Goal: Communication & Community: Answer question/provide support

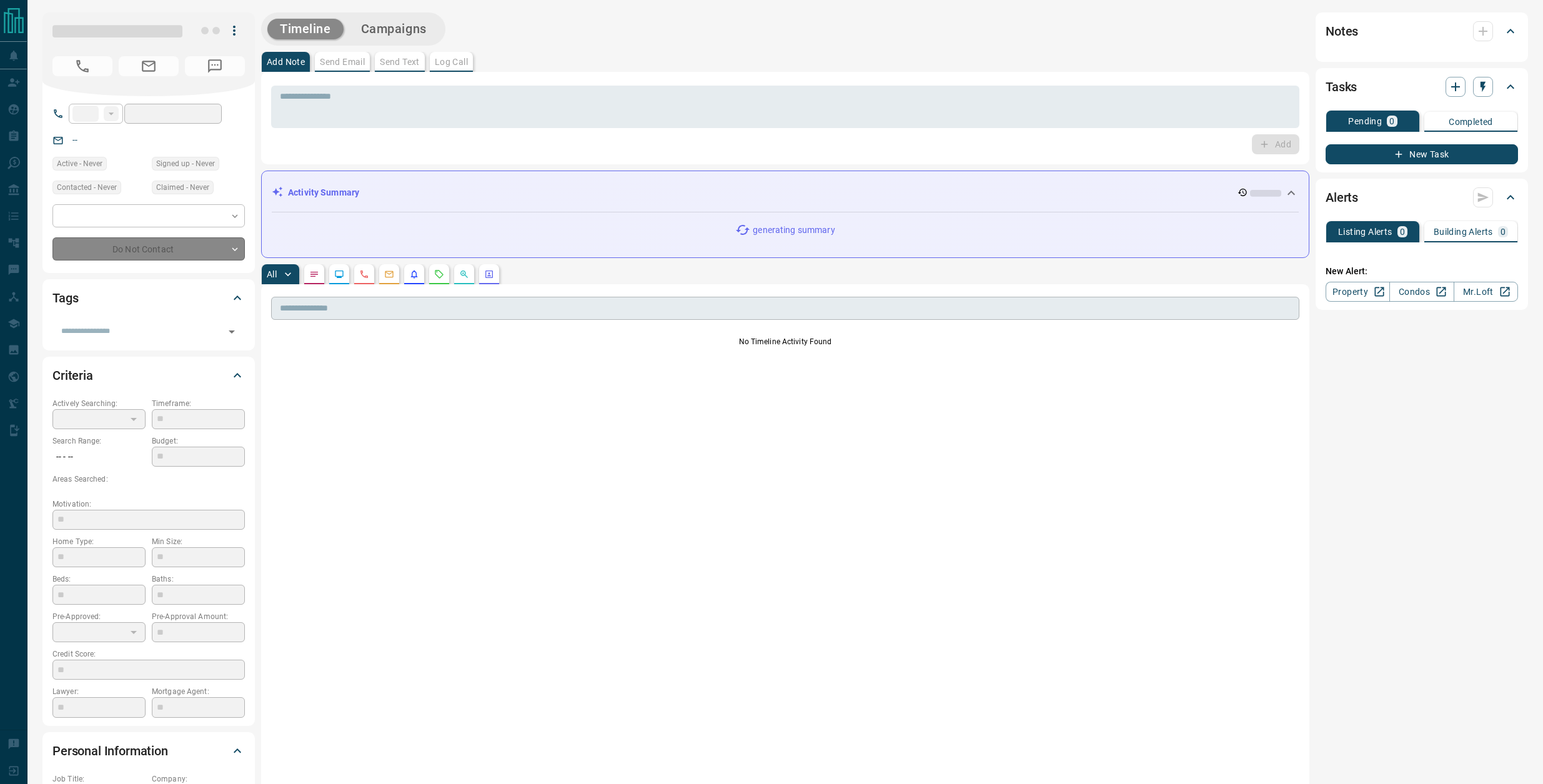
type input "**"
type input "**********"
type input "*"
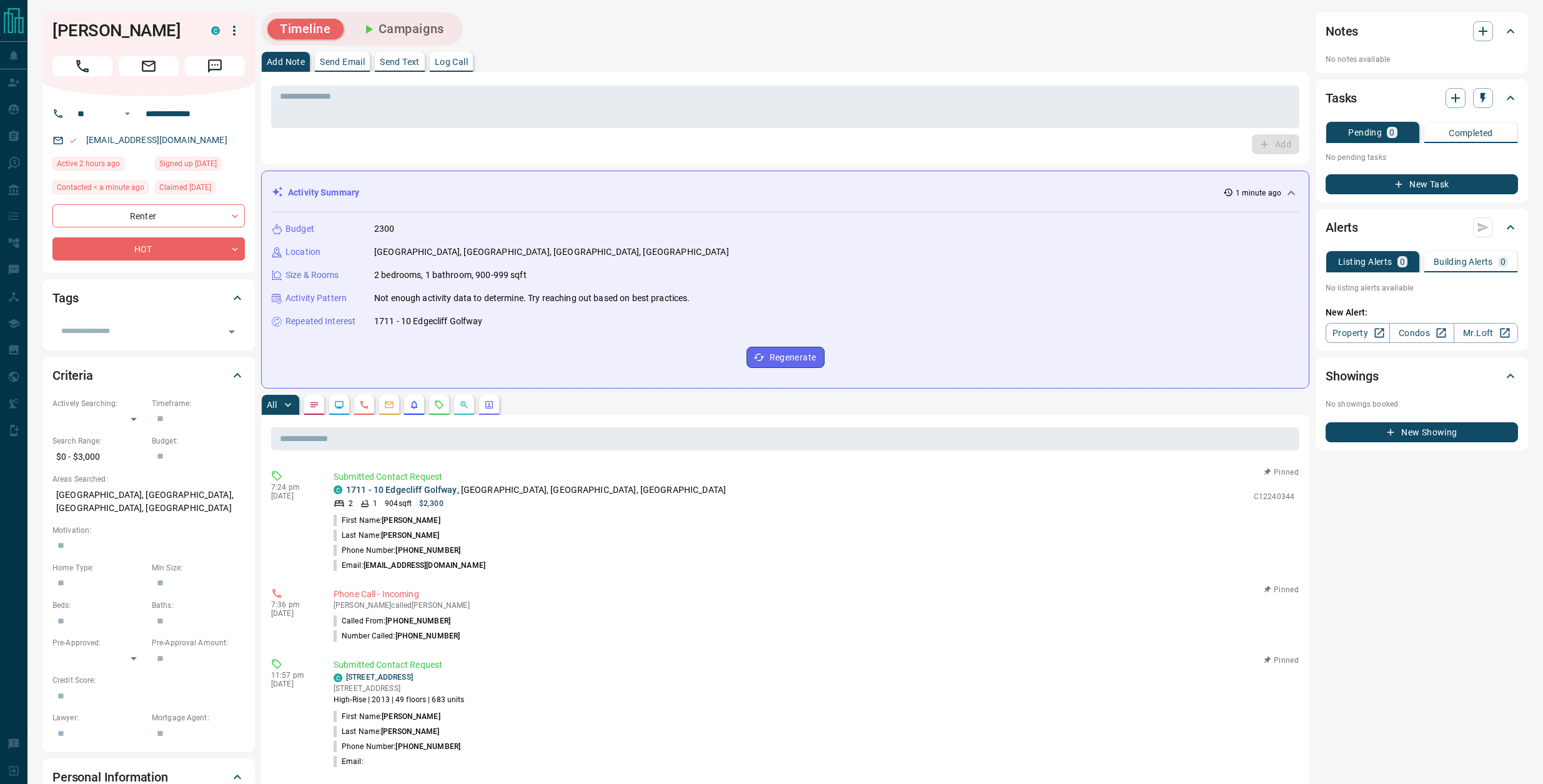
click at [459, 63] on p "Log Call" at bounding box center [451, 61] width 33 height 9
click at [1256, 147] on button "Log Call" at bounding box center [1275, 144] width 49 height 20
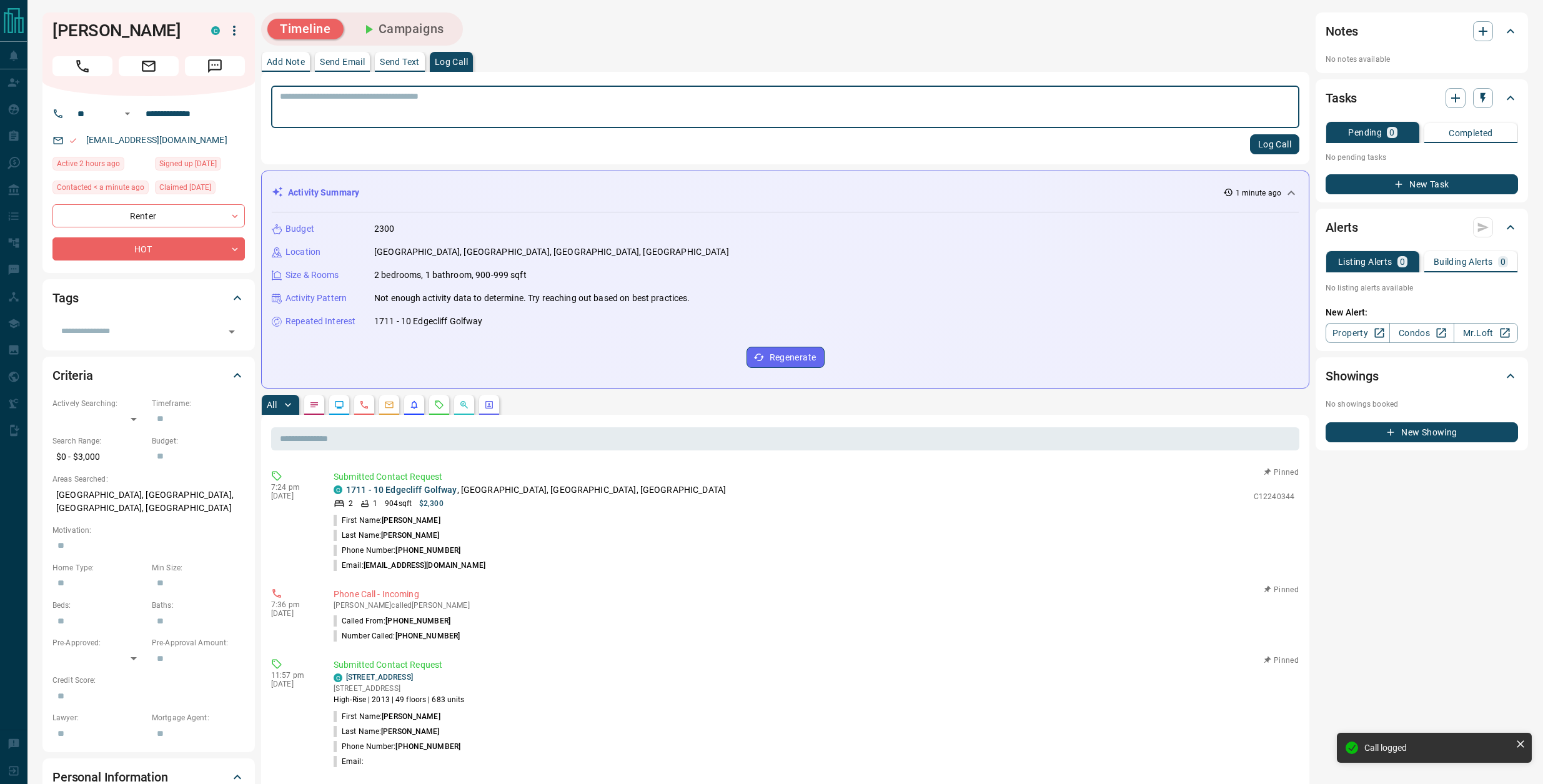
click at [414, 65] on p "Send Text" at bounding box center [400, 61] width 40 height 9
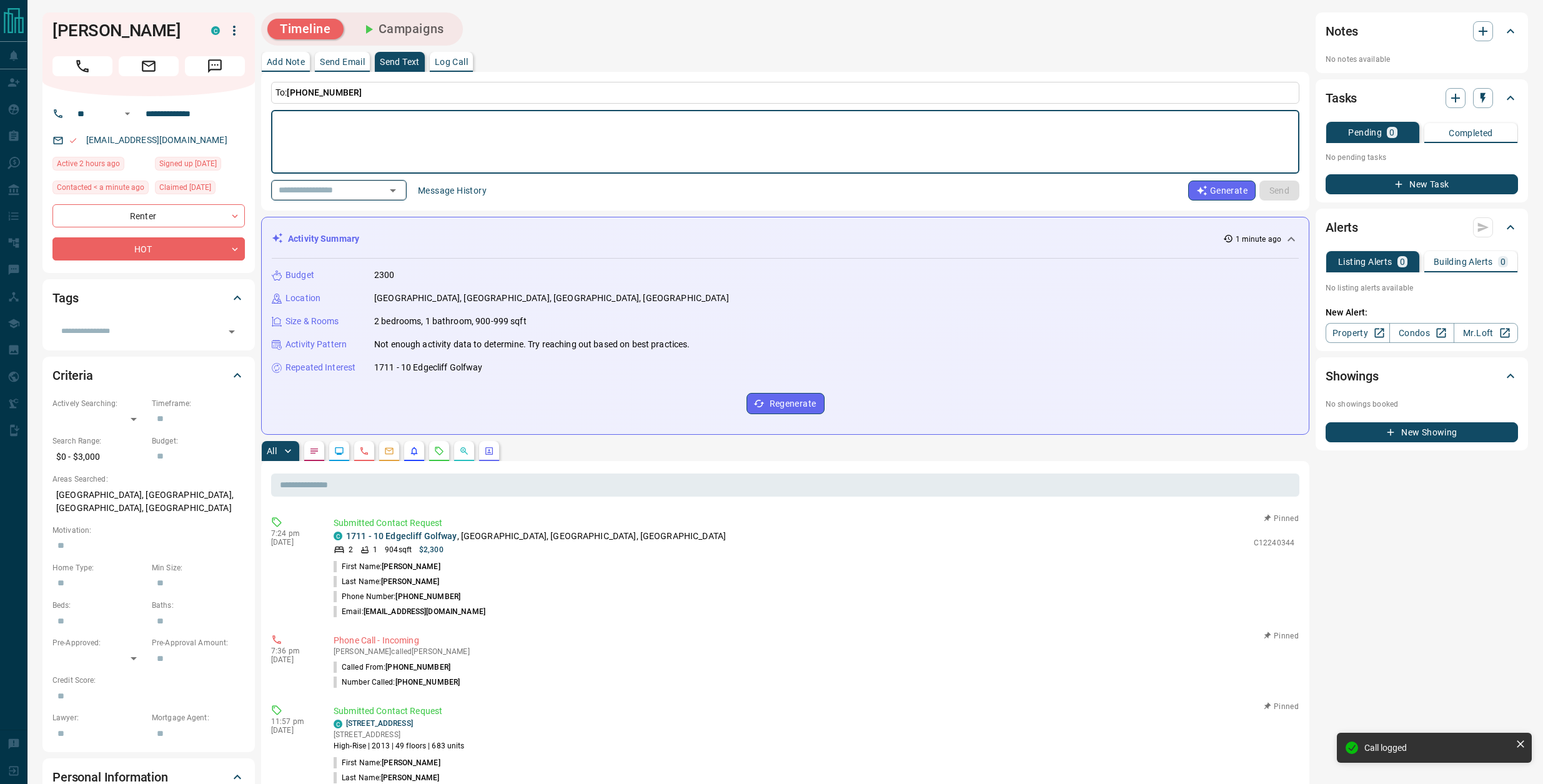
click at [401, 186] on icon "Open" at bounding box center [393, 191] width 15 height 15
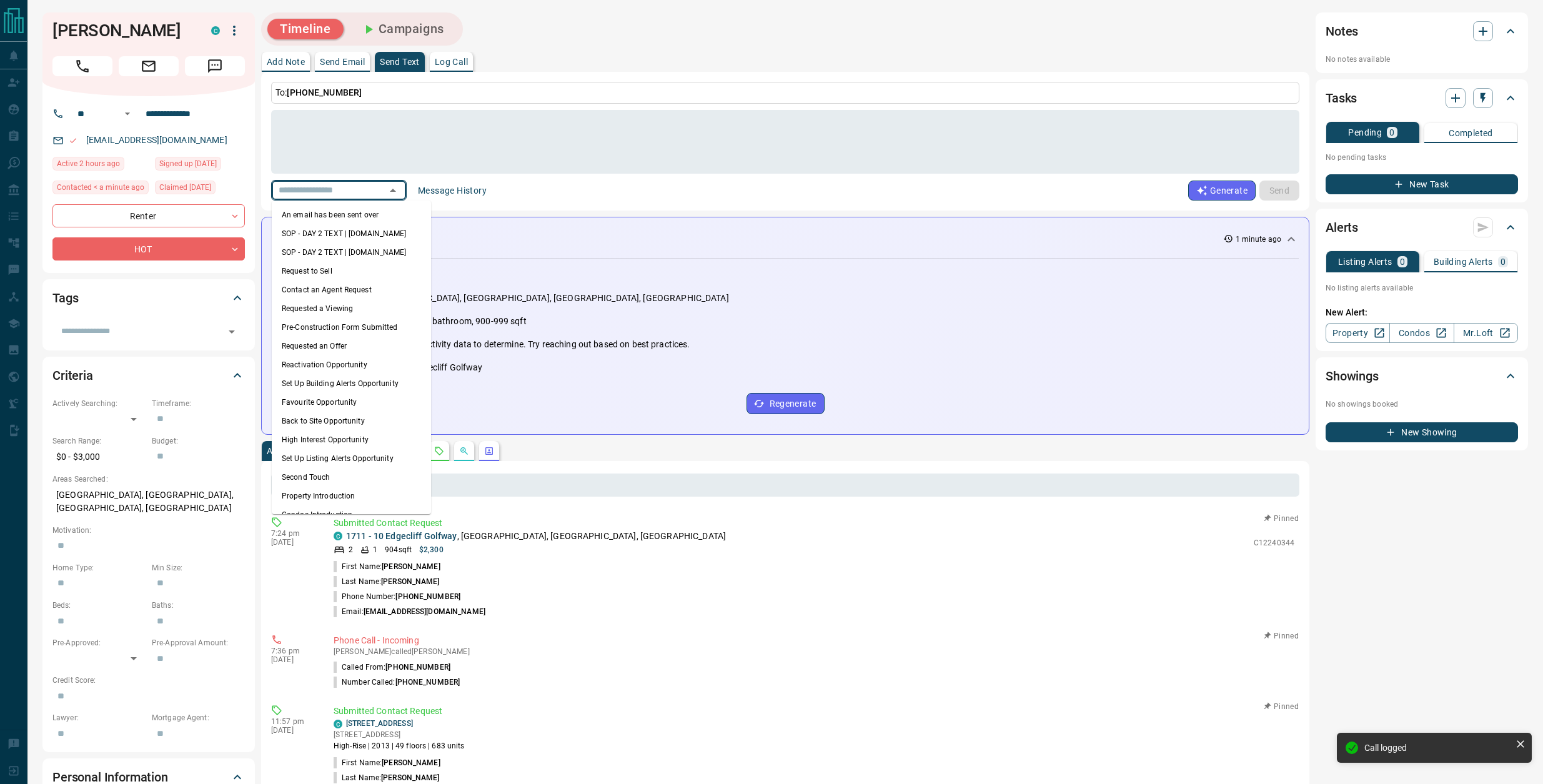
drag, startPoint x: 375, startPoint y: 209, endPoint x: 571, endPoint y: 227, distance: 196.8
click at [375, 209] on li "An email has been sent over" at bounding box center [351, 215] width 159 height 19
type textarea "**********"
type input "**********"
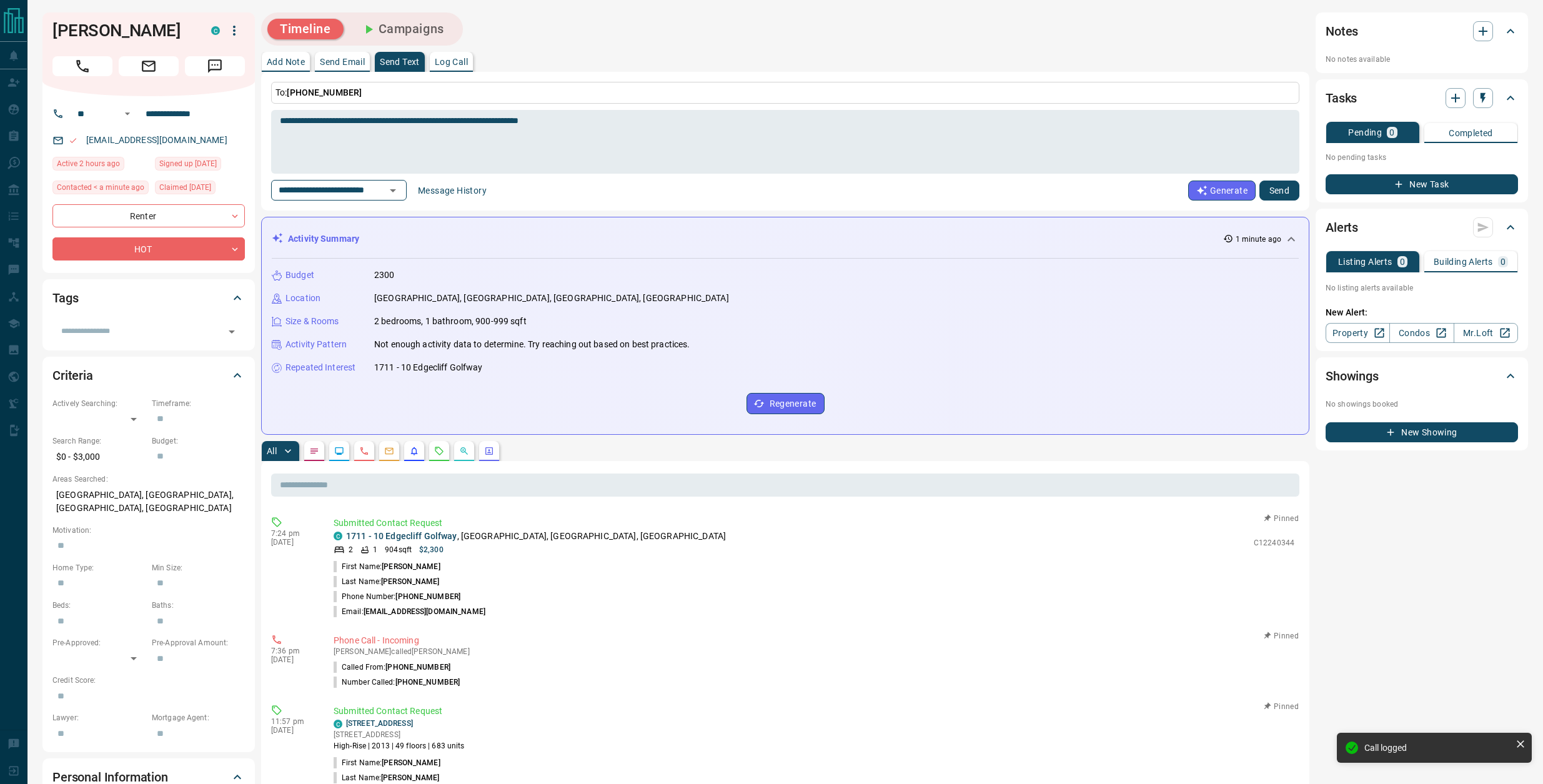
drag, startPoint x: 1280, startPoint y: 191, endPoint x: 1280, endPoint y: 199, distance: 8.0
click at [1278, 193] on button "Send" at bounding box center [1280, 191] width 40 height 20
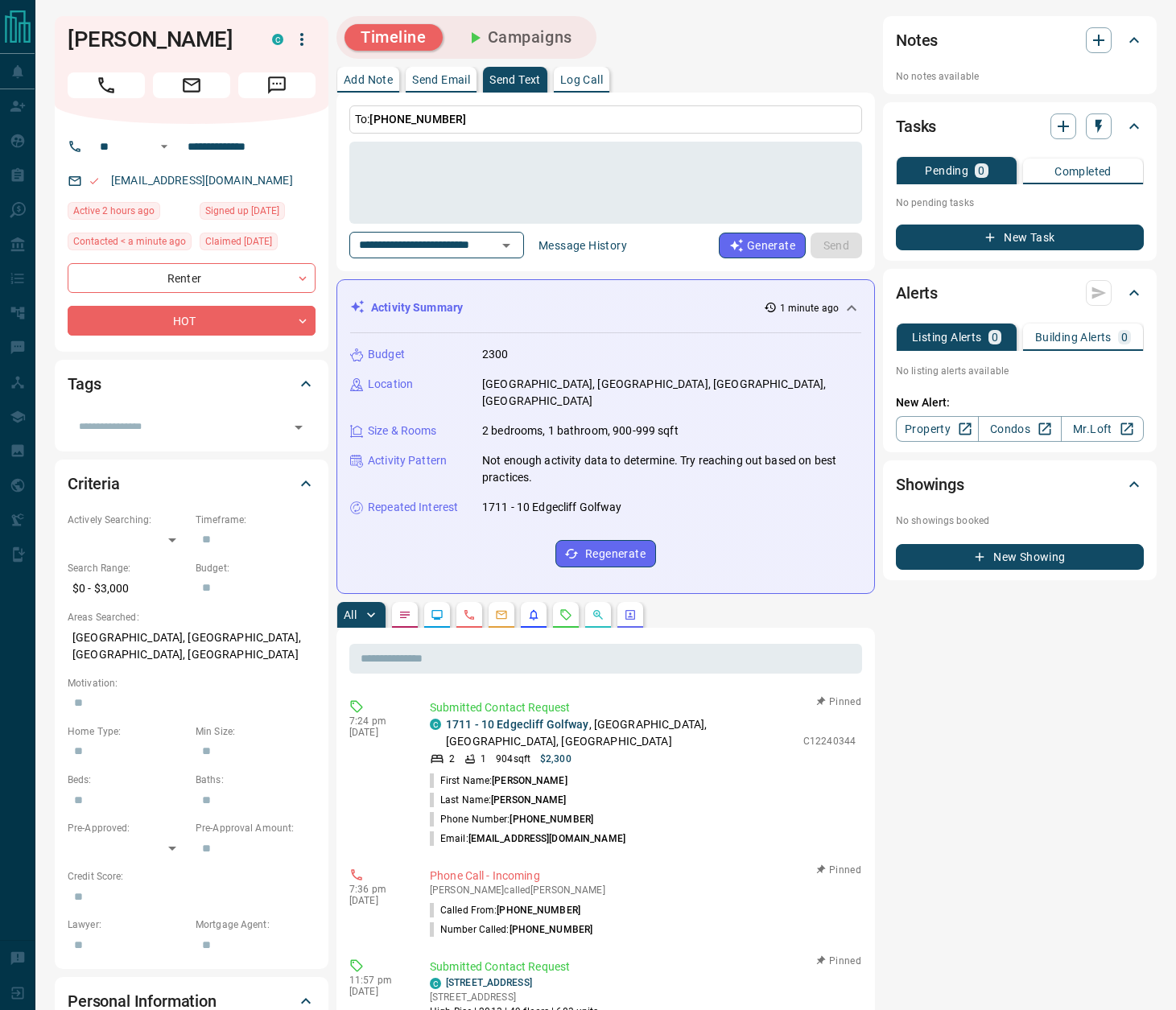
click at [593, 86] on button "Log Call" at bounding box center [582, 80] width 56 height 26
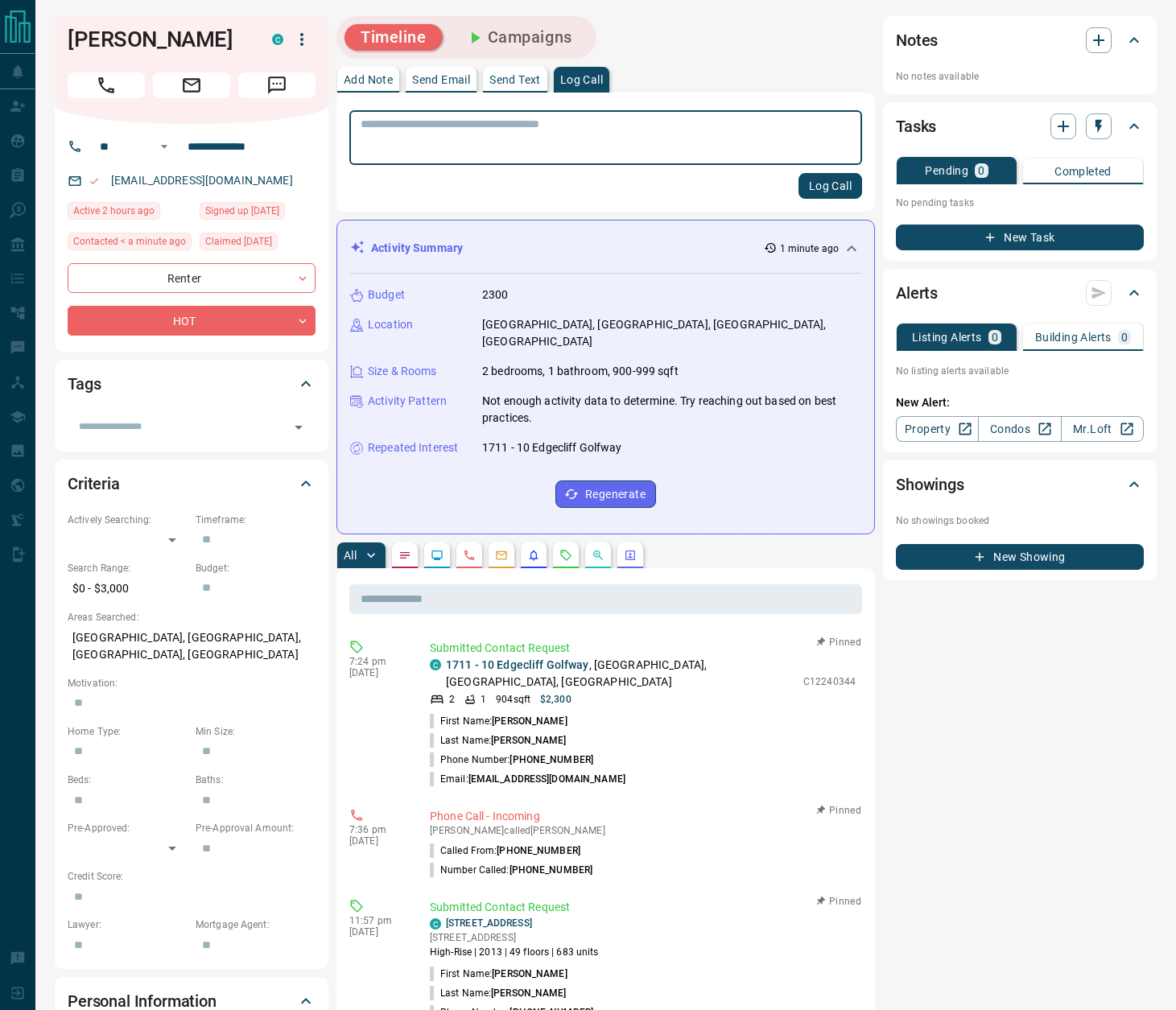
click at [850, 188] on button "Log Call" at bounding box center [830, 186] width 64 height 26
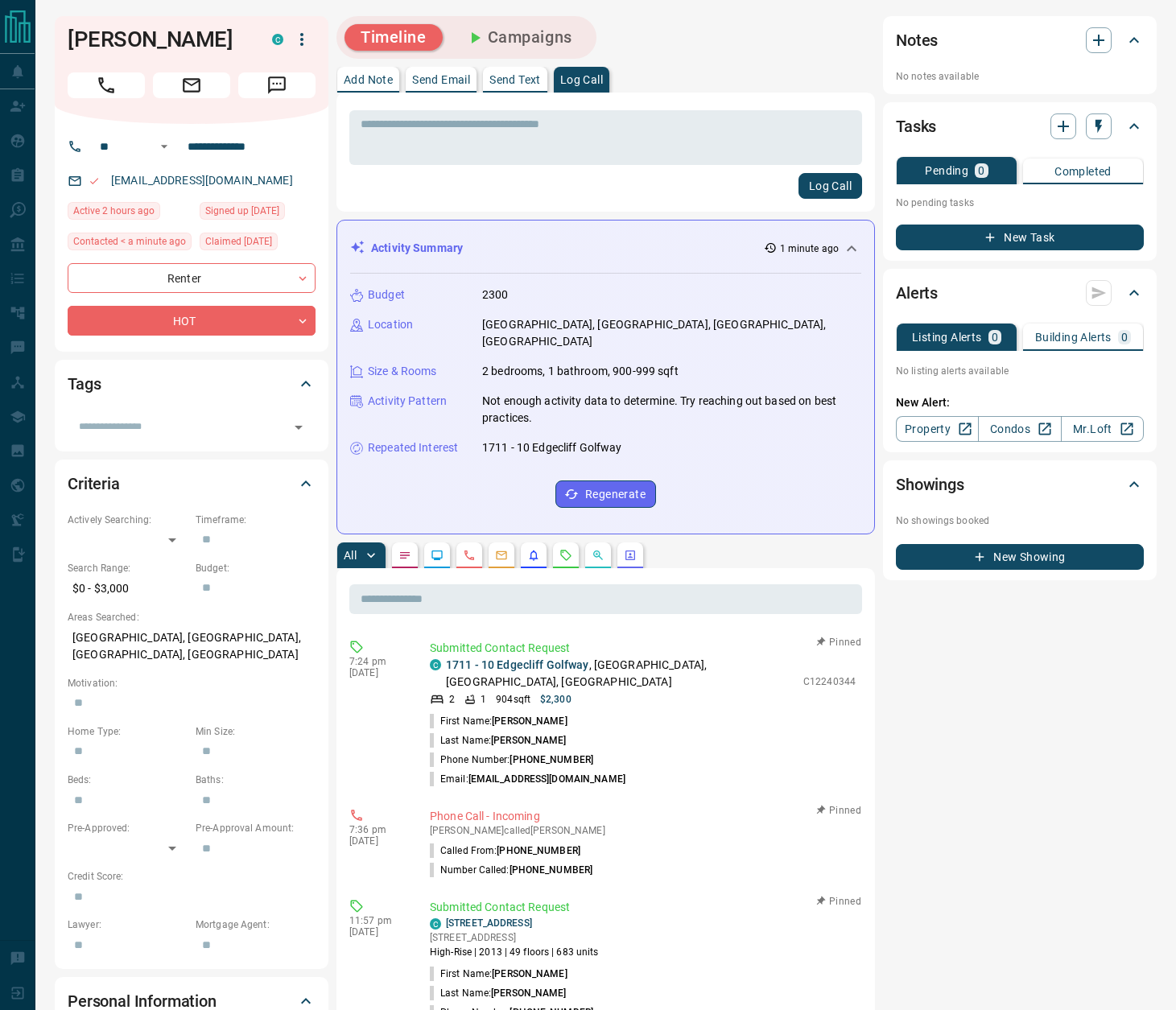
click at [606, 770] on li "Email: [EMAIL_ADDRESS][DOMAIN_NAME]" at bounding box center [643, 779] width 426 height 19
drag, startPoint x: 606, startPoint y: 747, endPoint x: 439, endPoint y: 689, distance: 176.8
click at [439, 711] on ul "First Name: [PERSON_NAME] Last Name: [PERSON_NAME] Phone Number: [PHONE_NUMBER]…" at bounding box center [643, 750] width 426 height 77
copy ul "First Name: [PERSON_NAME] Last Name: [PERSON_NAME] Phone Number: [PHONE_NUMBER]…"
click at [1098, 38] on icon "button" at bounding box center [1098, 40] width 11 height 11
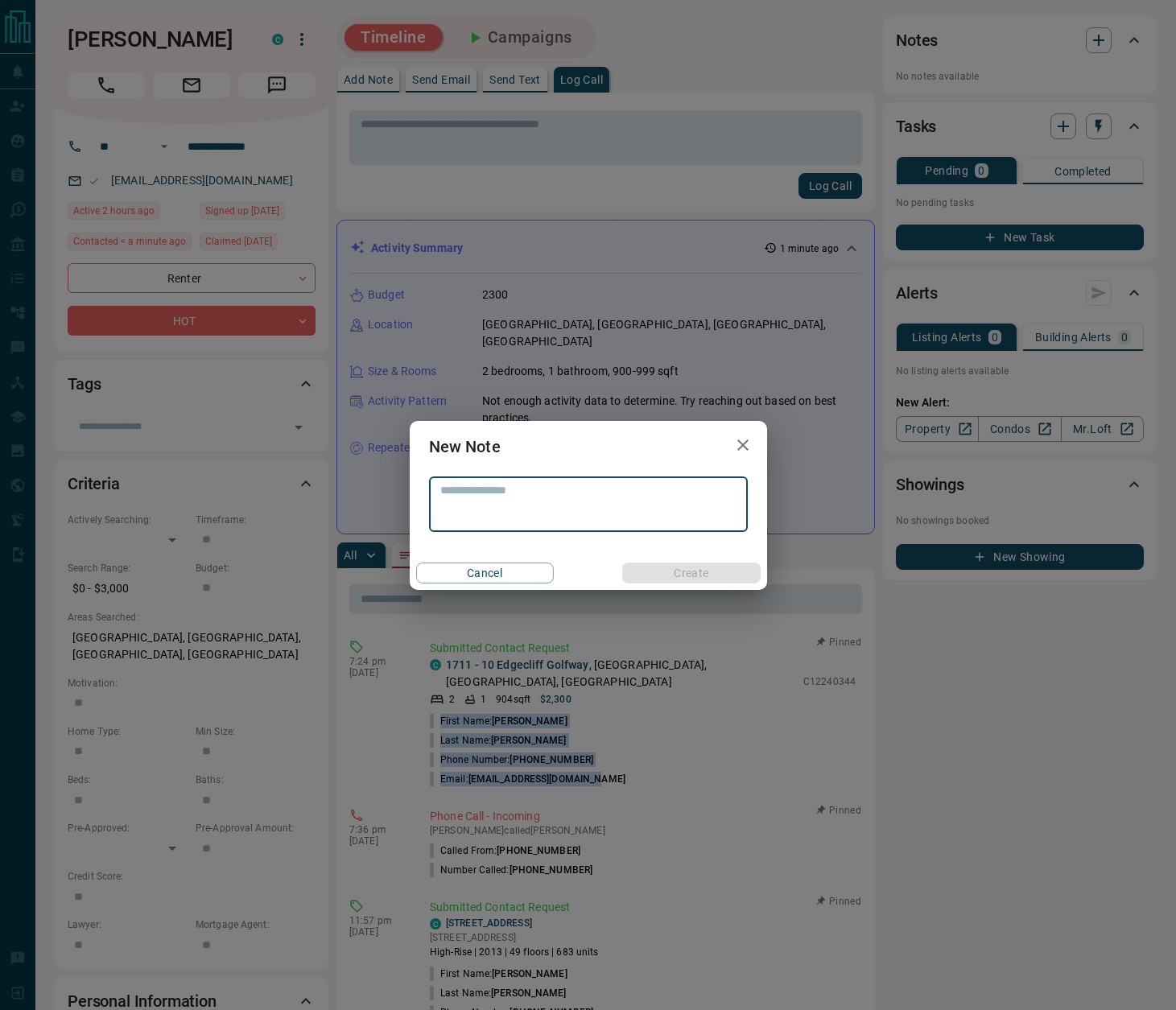
click at [476, 499] on textarea at bounding box center [588, 504] width 296 height 41
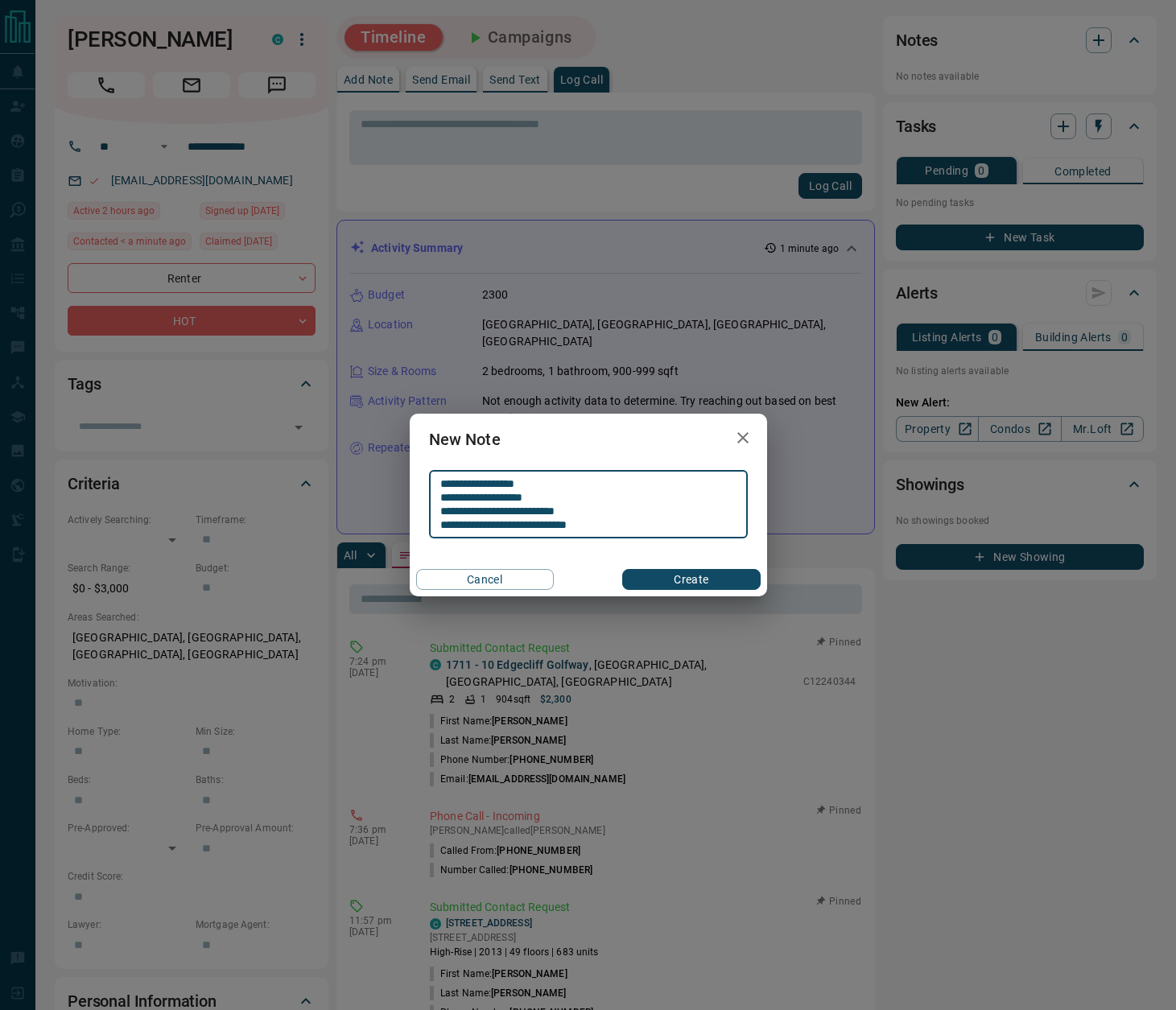
type textarea "**********"
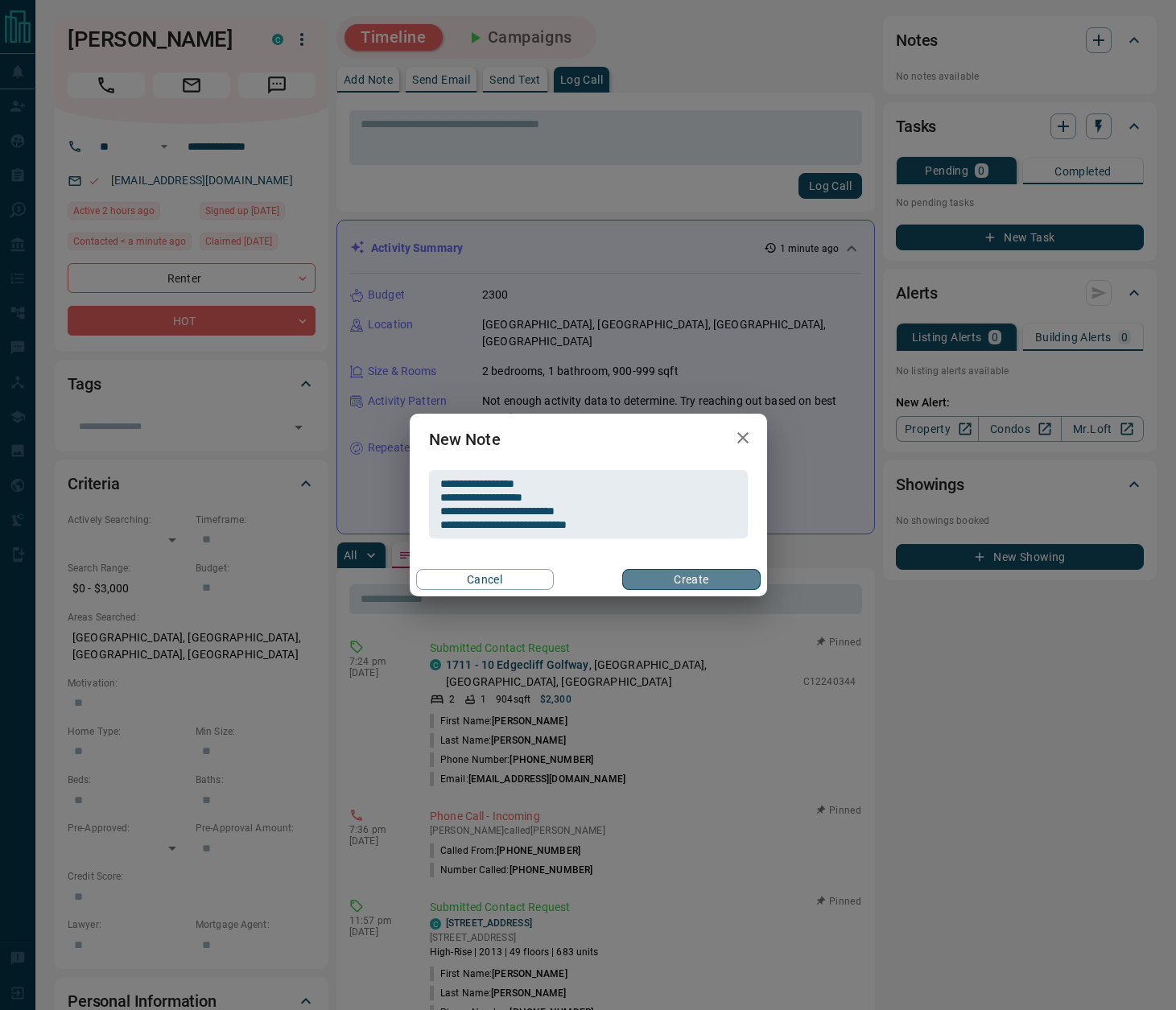
click at [692, 579] on button "Create" at bounding box center [691, 579] width 137 height 21
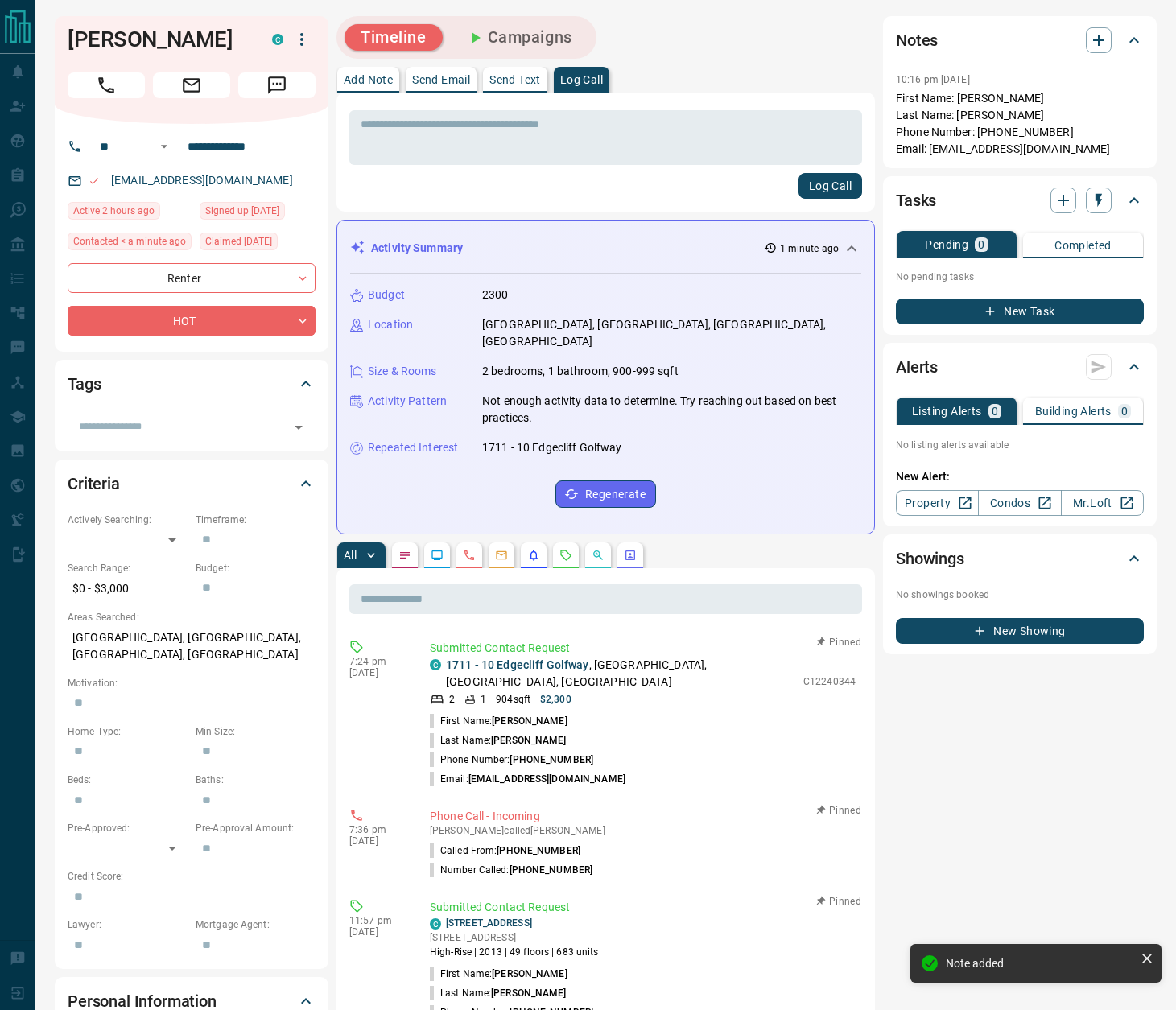
click at [575, 543] on button "button" at bounding box center [566, 556] width 26 height 26
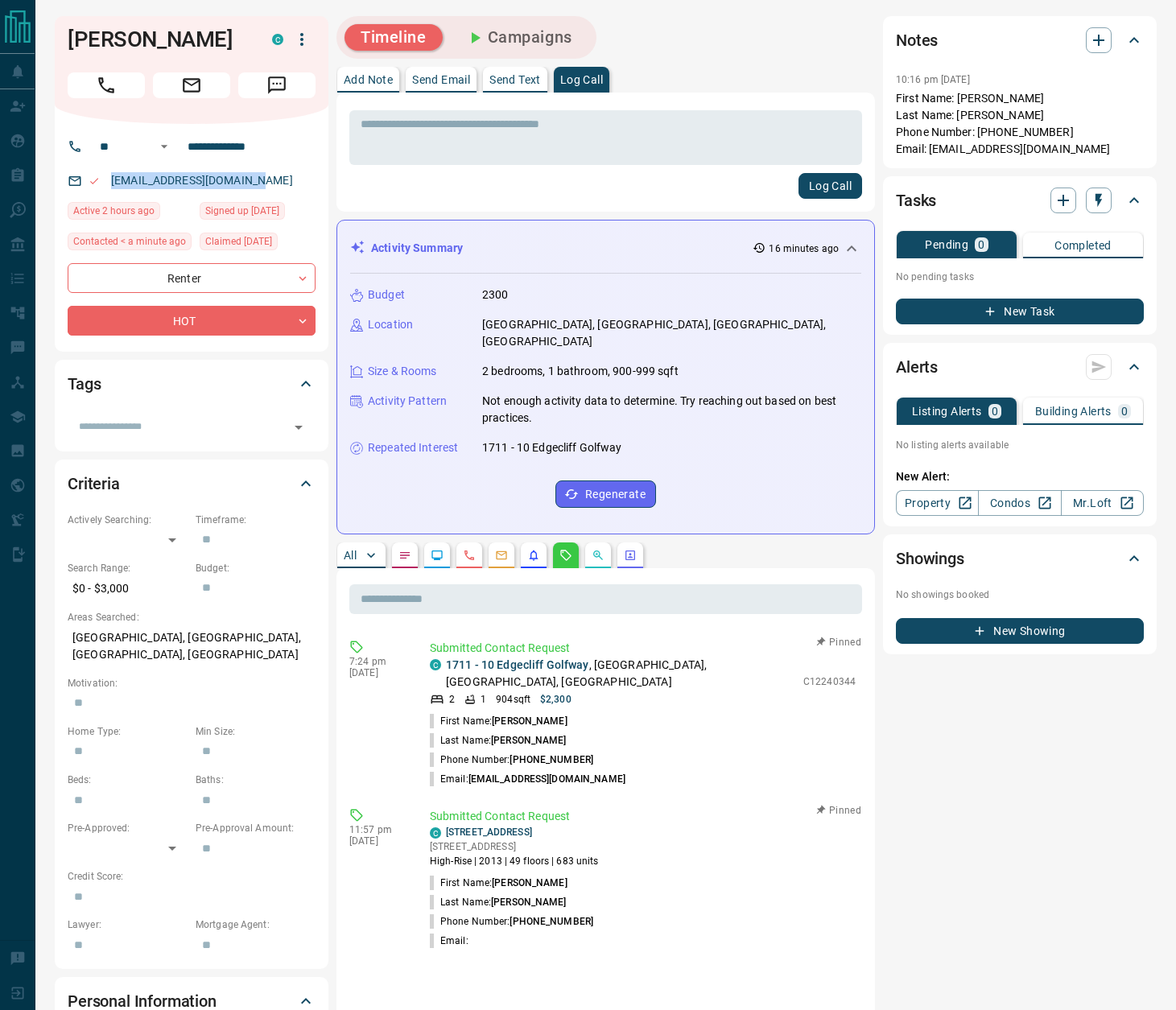
drag, startPoint x: 515, startPoint y: 75, endPoint x: 515, endPoint y: 90, distance: 15.0
click at [515, 77] on p "Send Text" at bounding box center [515, 79] width 52 height 11
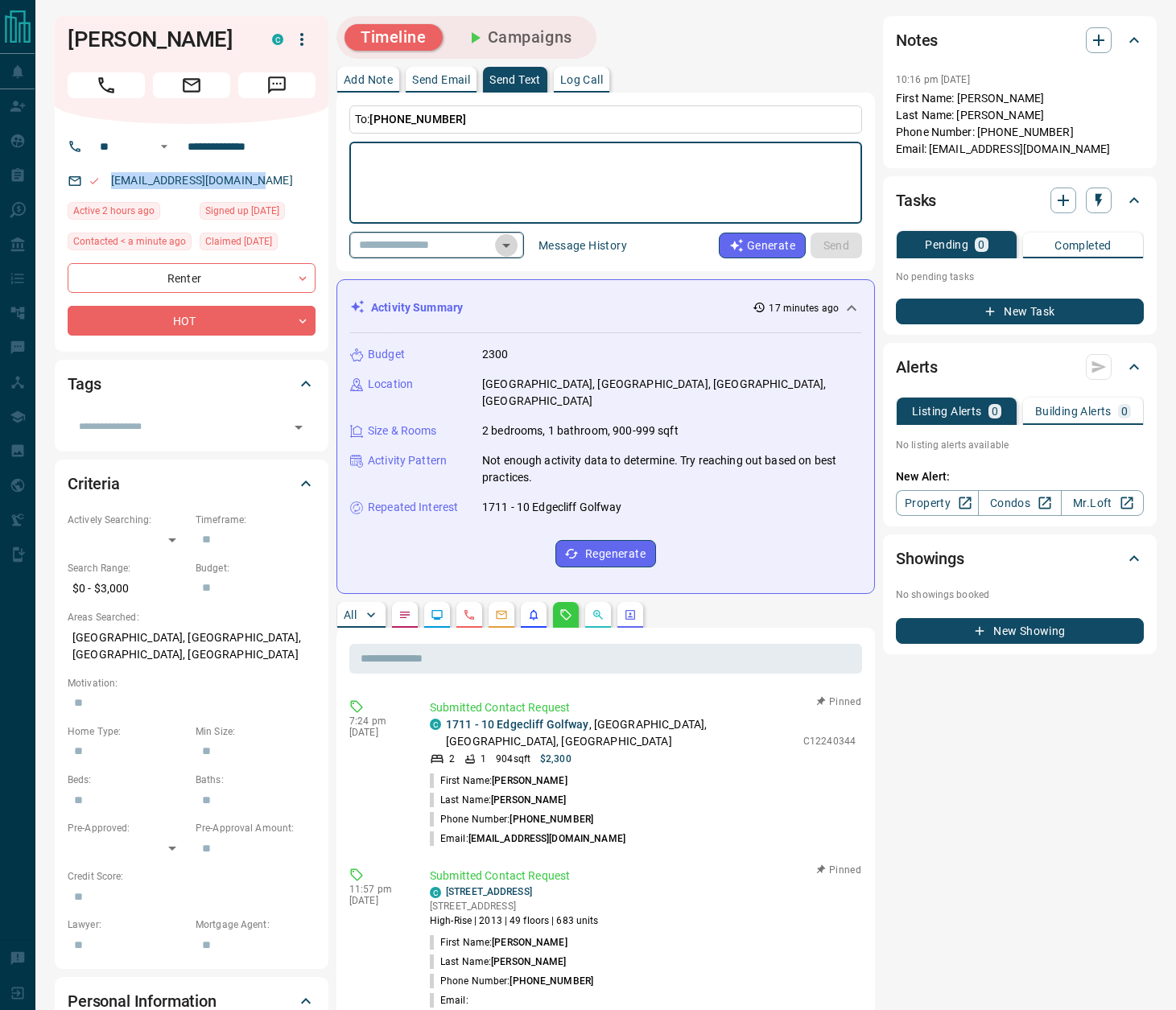
click at [516, 248] on icon "Open" at bounding box center [506, 246] width 19 height 19
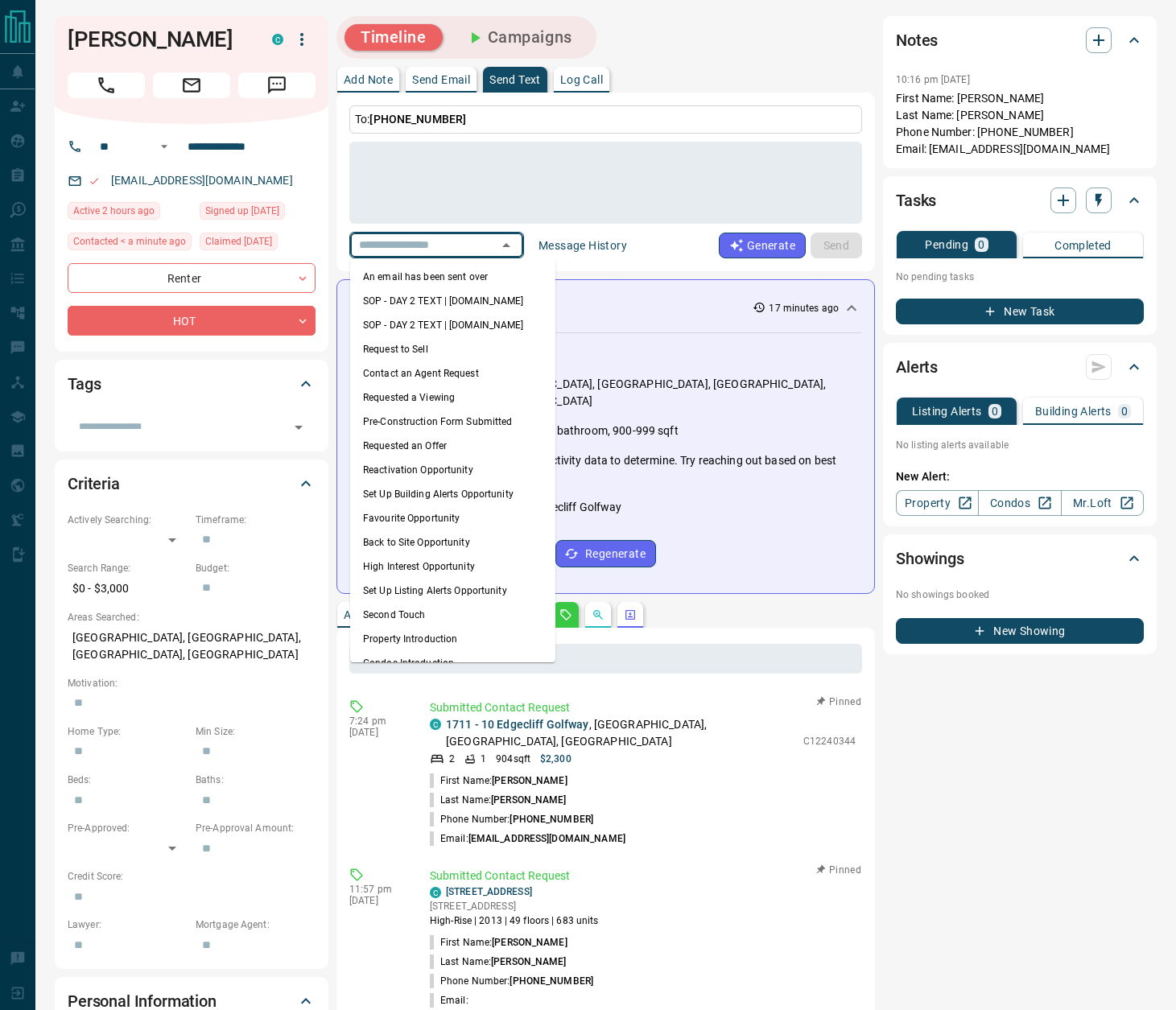
drag, startPoint x: 499, startPoint y: 280, endPoint x: 583, endPoint y: 252, distance: 88.5
click at [499, 280] on li "An email has been sent over" at bounding box center [453, 277] width 205 height 24
type textarea "**********"
type input "**********"
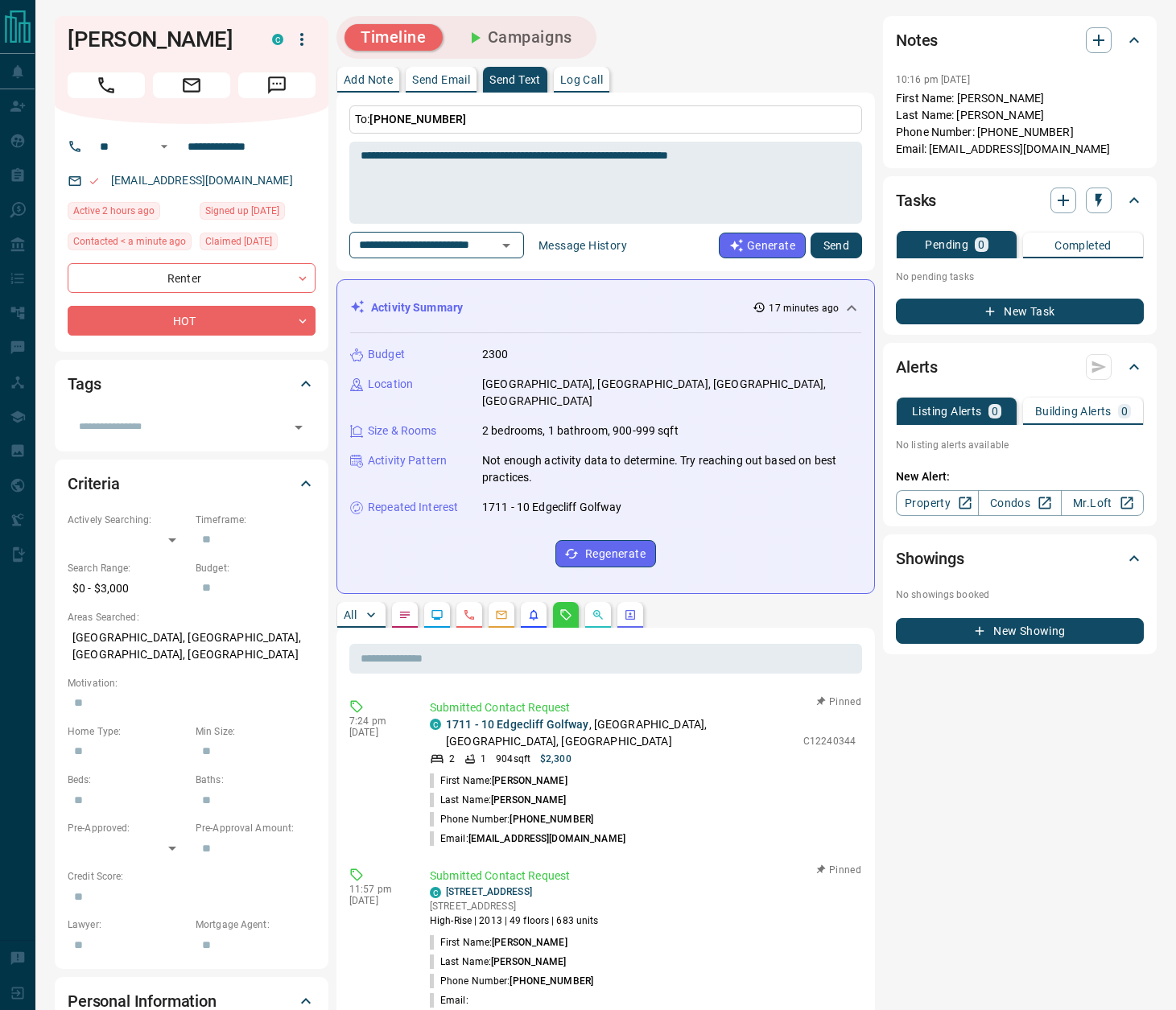
click at [823, 251] on button "Send" at bounding box center [837, 246] width 52 height 26
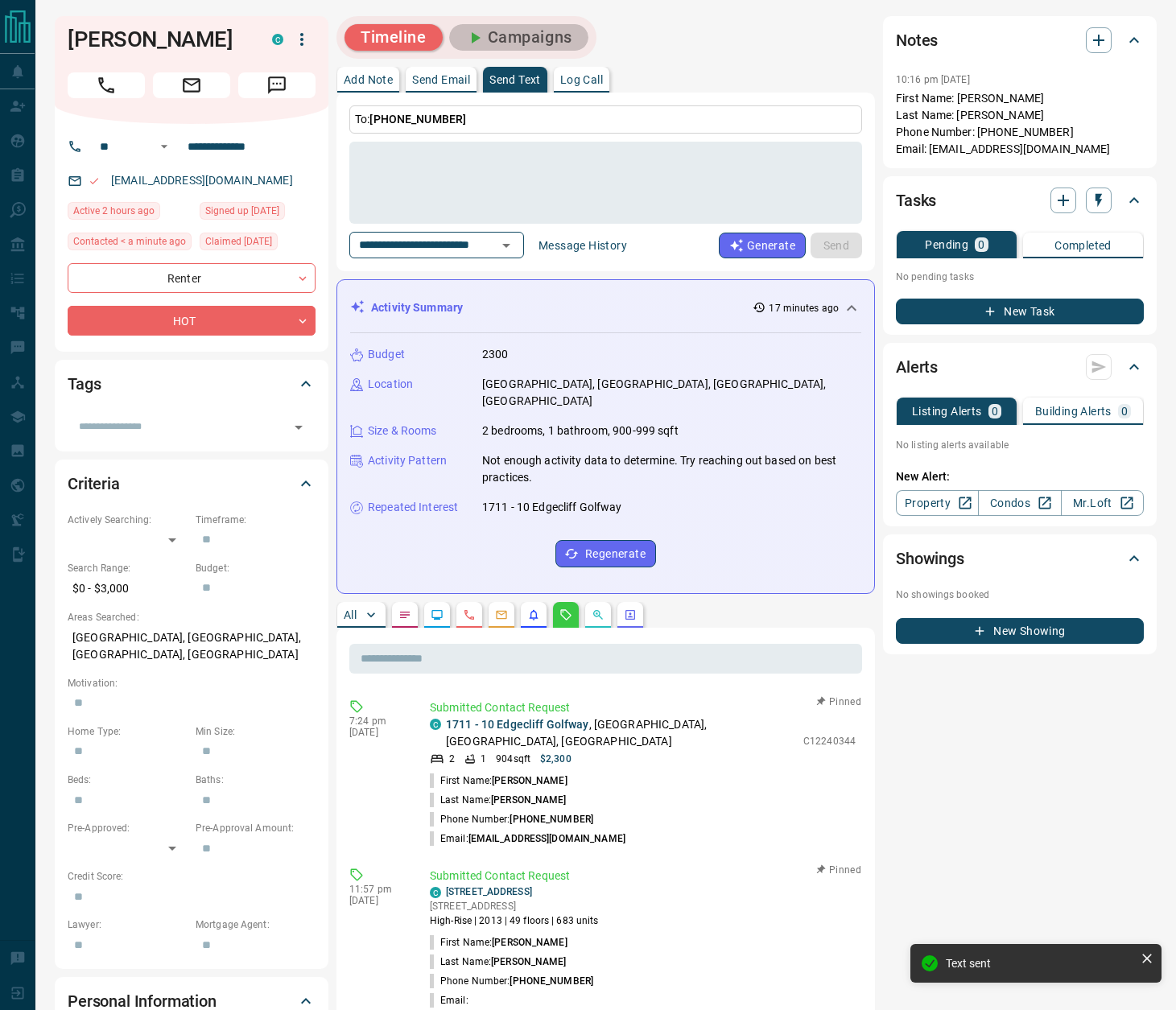
click at [556, 35] on button "Campaigns" at bounding box center [519, 37] width 139 height 27
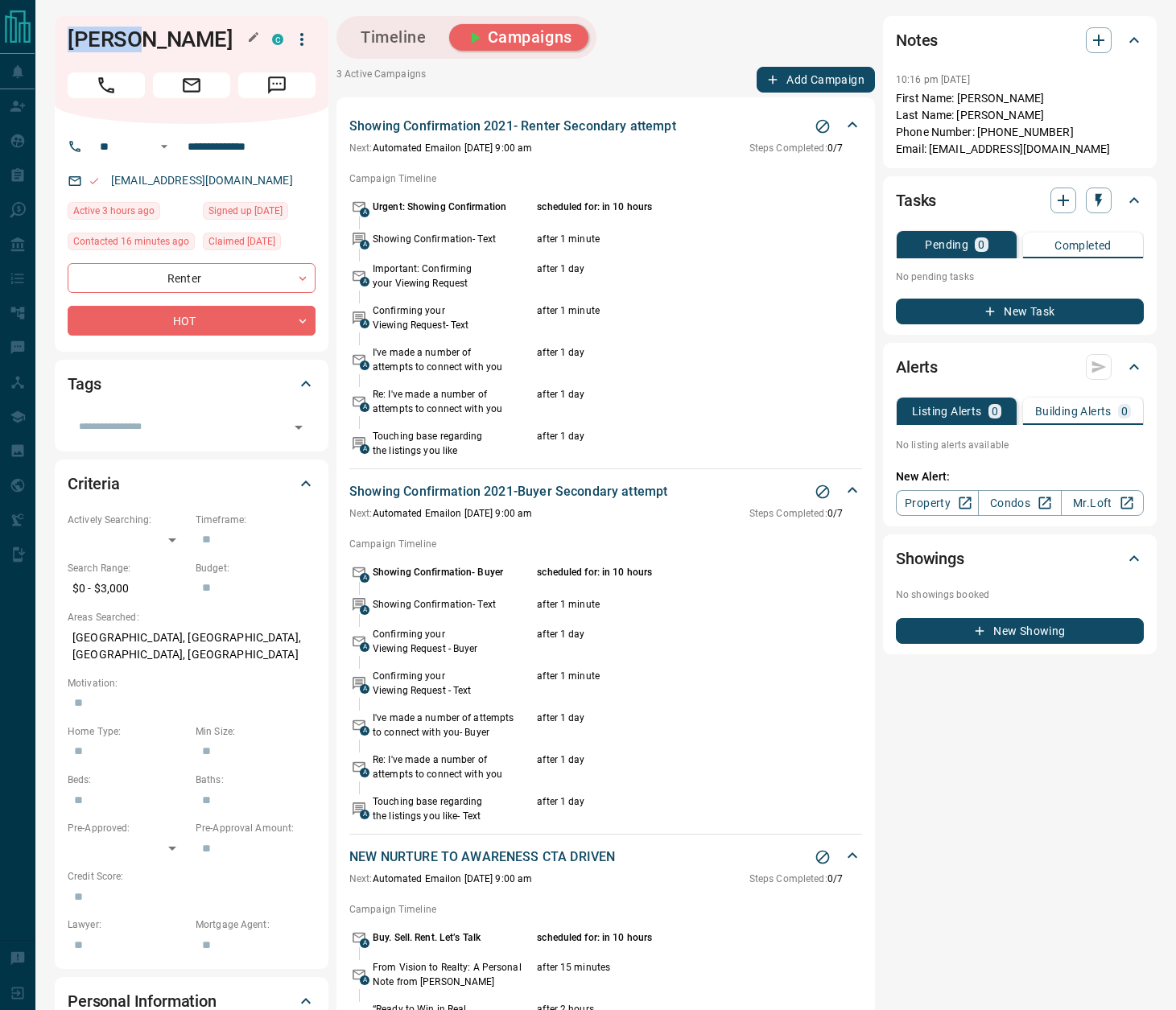
drag, startPoint x: 66, startPoint y: 37, endPoint x: 136, endPoint y: 43, distance: 70.3
click at [136, 43] on div "[PERSON_NAME] C" at bounding box center [192, 70] width 274 height 108
copy h1 "[PERSON_NAME]"
